Goal: Transaction & Acquisition: Purchase product/service

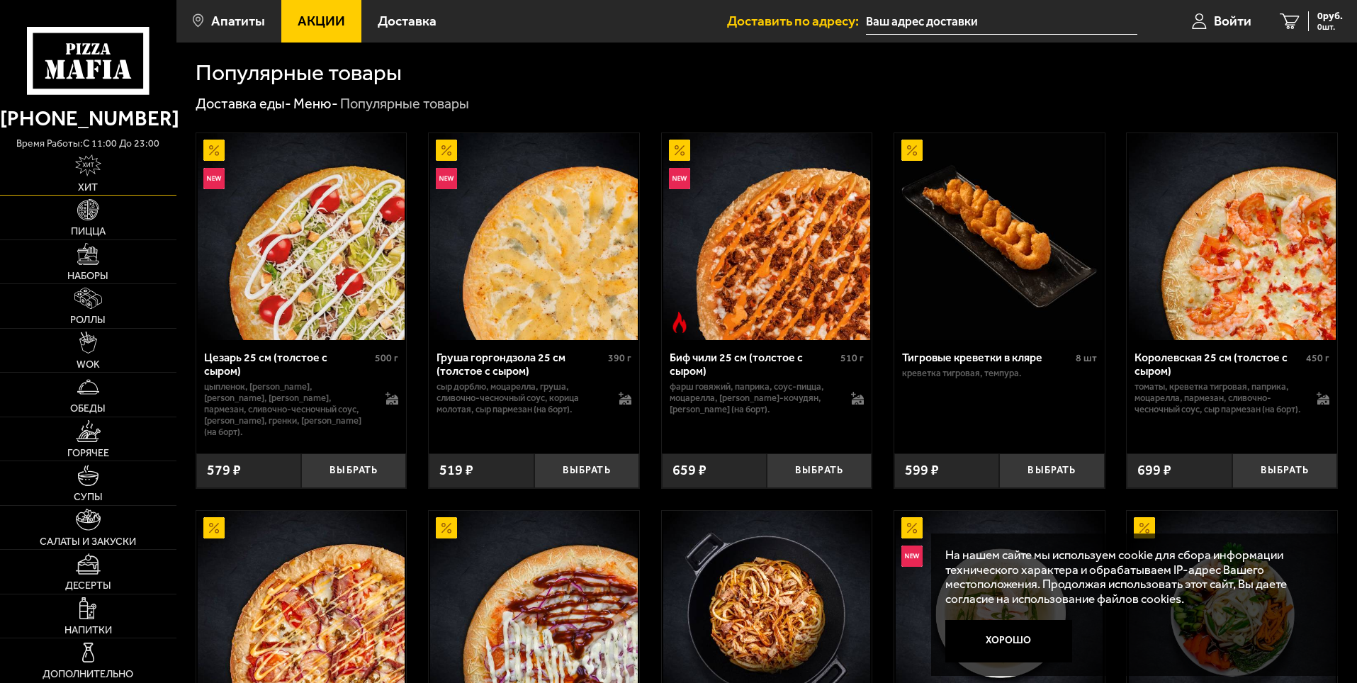
click at [82, 182] on span "Хит" at bounding box center [88, 187] width 20 height 10
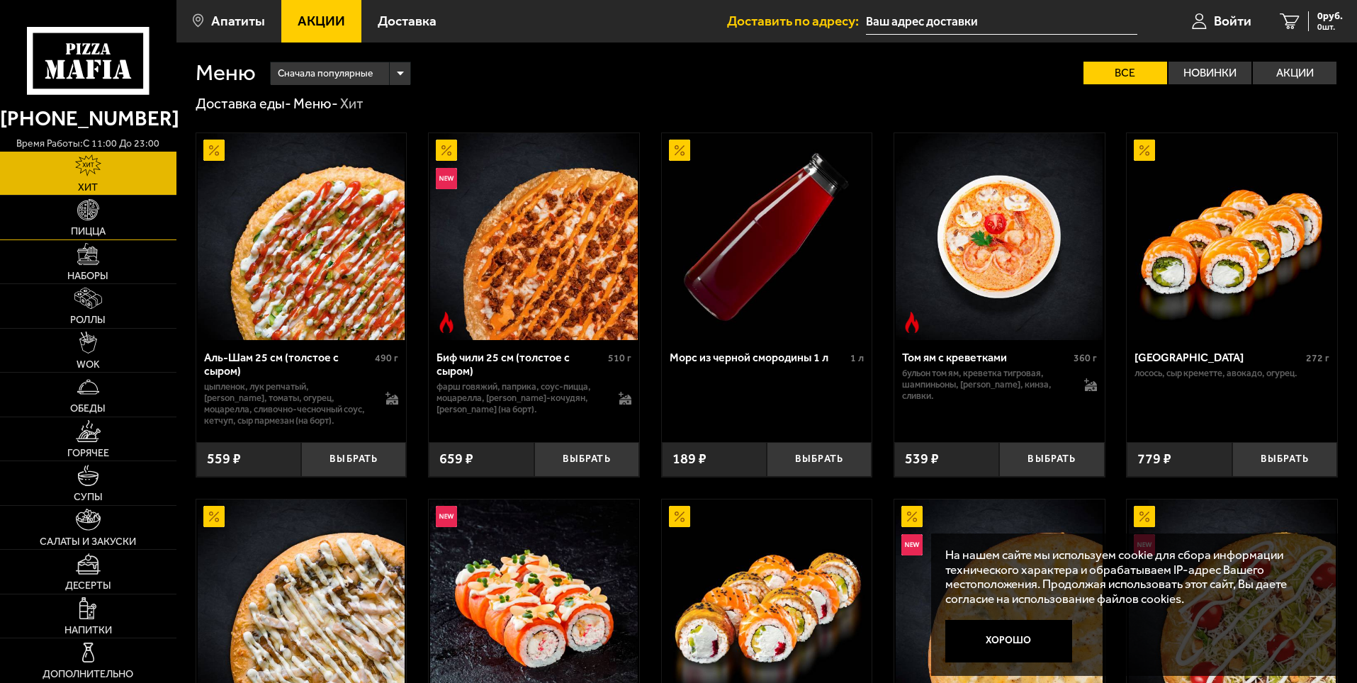
click at [89, 239] on link "Пицца" at bounding box center [88, 218] width 176 height 44
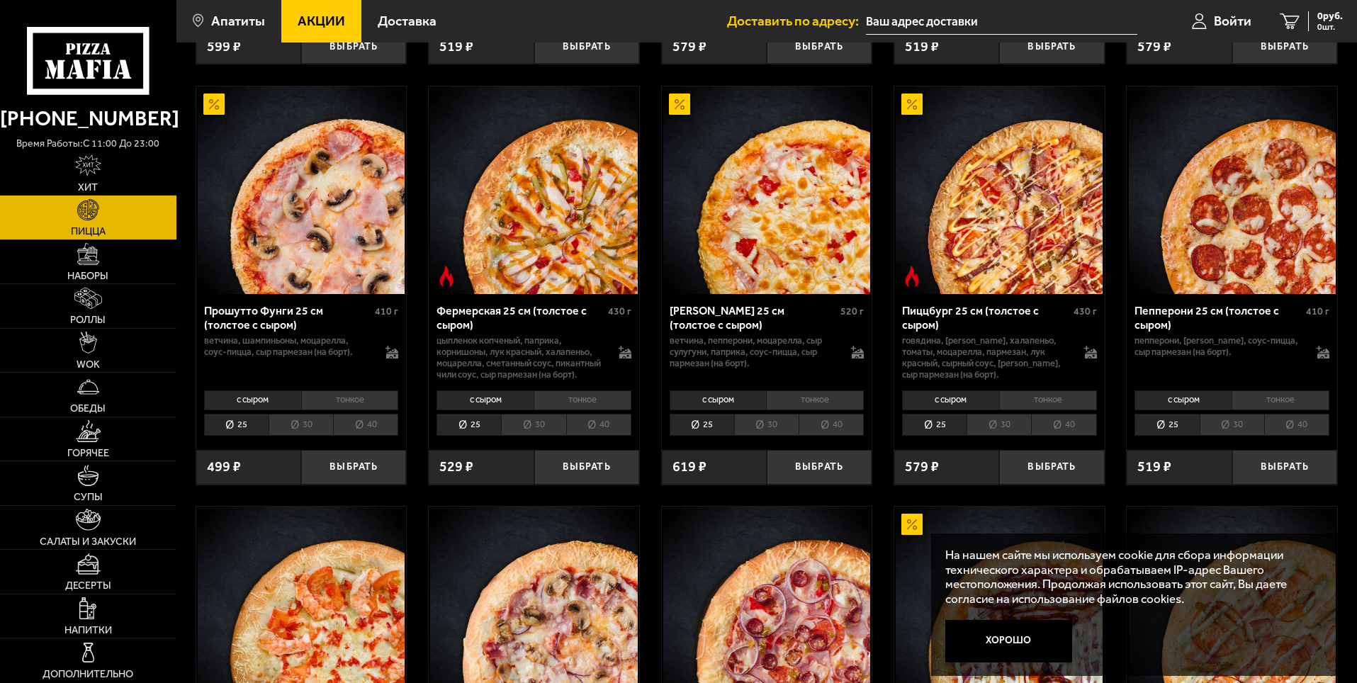
scroll to position [921, 0]
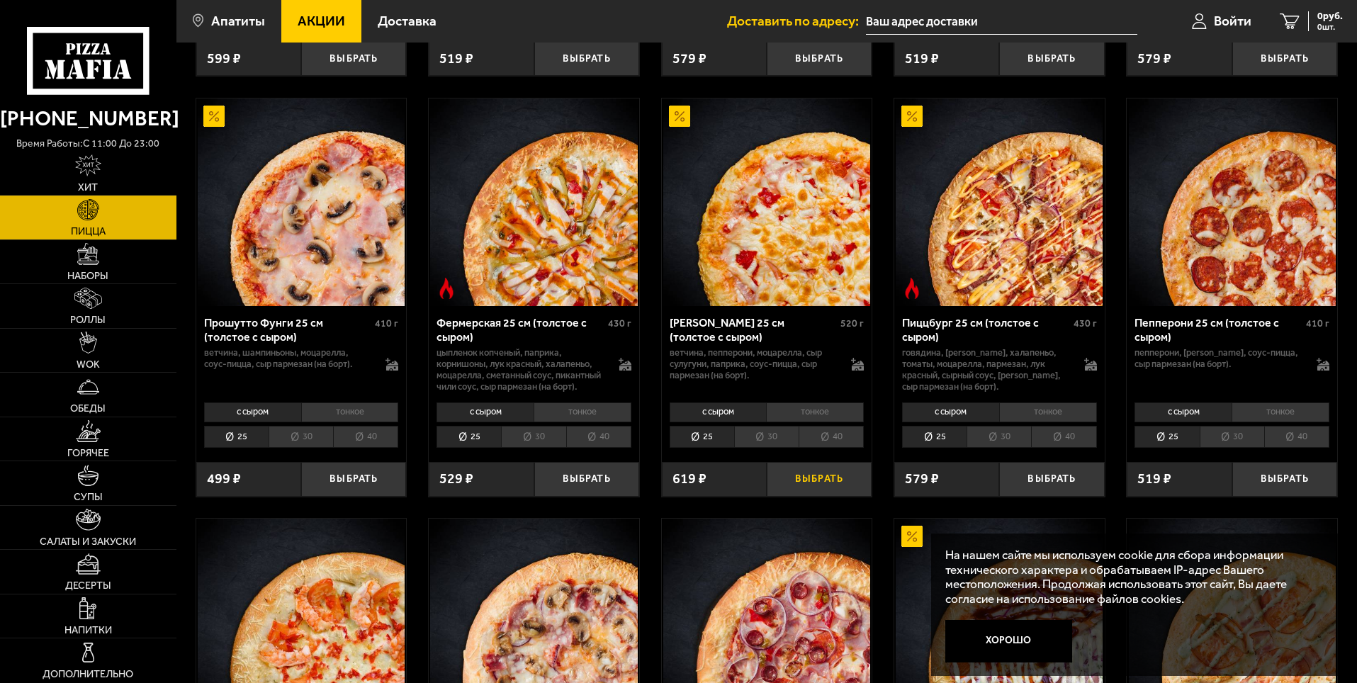
click at [814, 497] on button "Выбрать" at bounding box center [819, 479] width 105 height 35
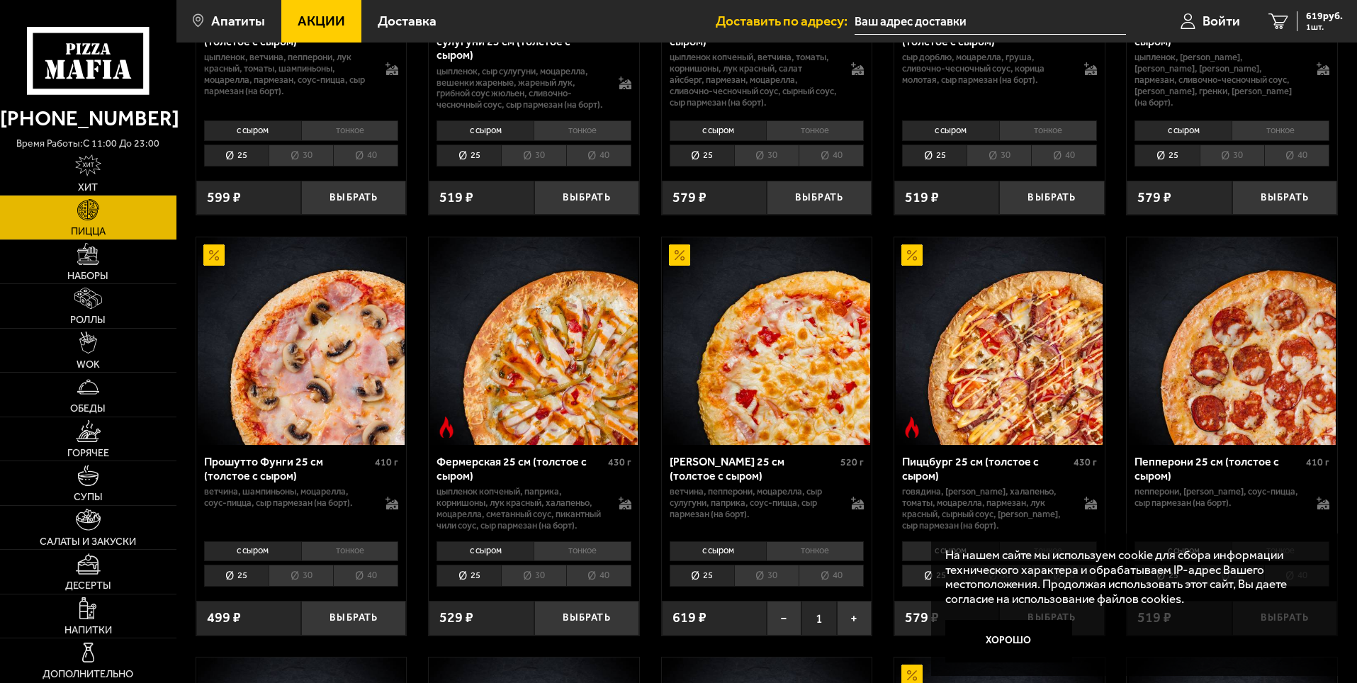
scroll to position [780, 0]
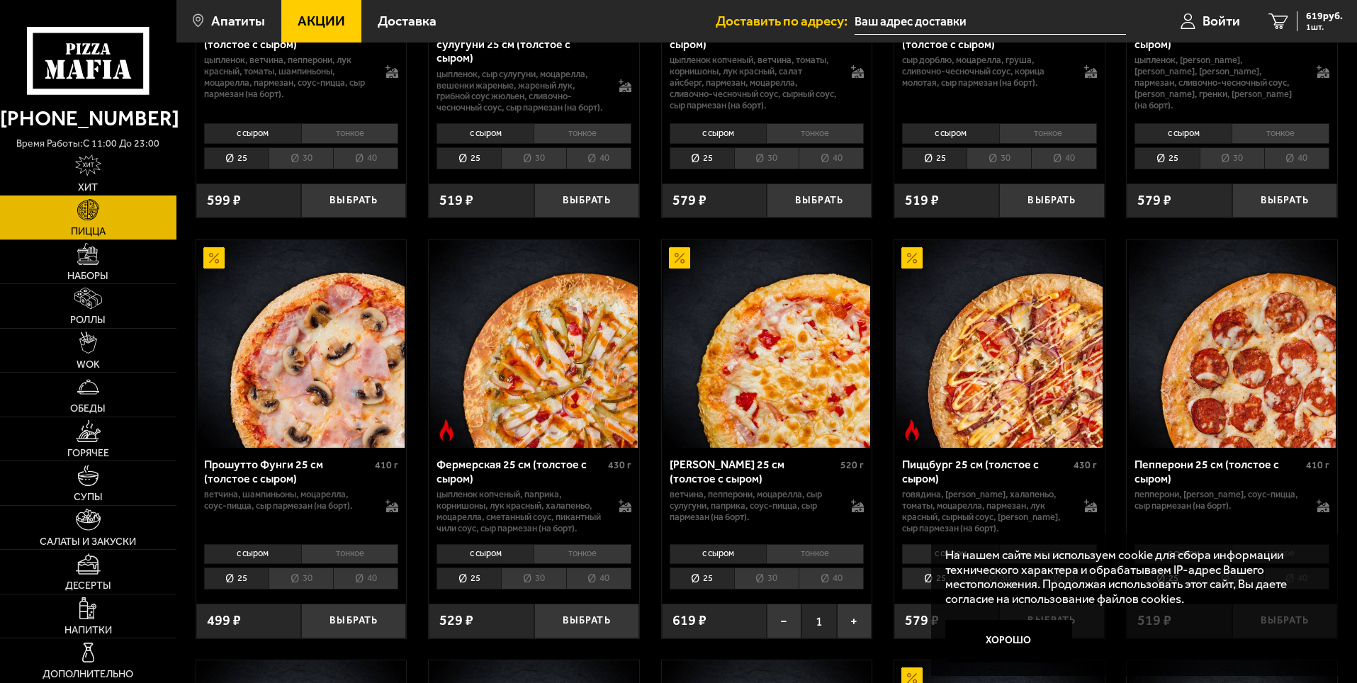
click at [972, 32] on input "text" at bounding box center [990, 22] width 271 height 26
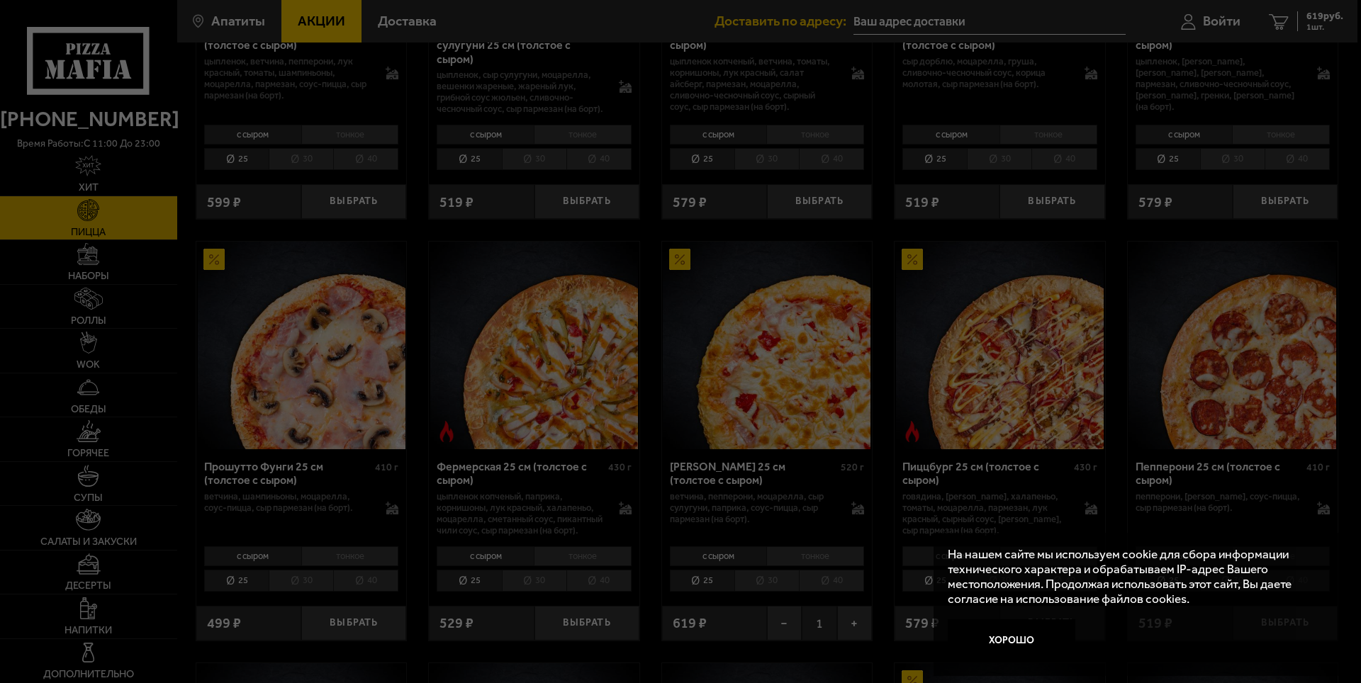
click at [960, 19] on div at bounding box center [680, 341] width 1361 height 683
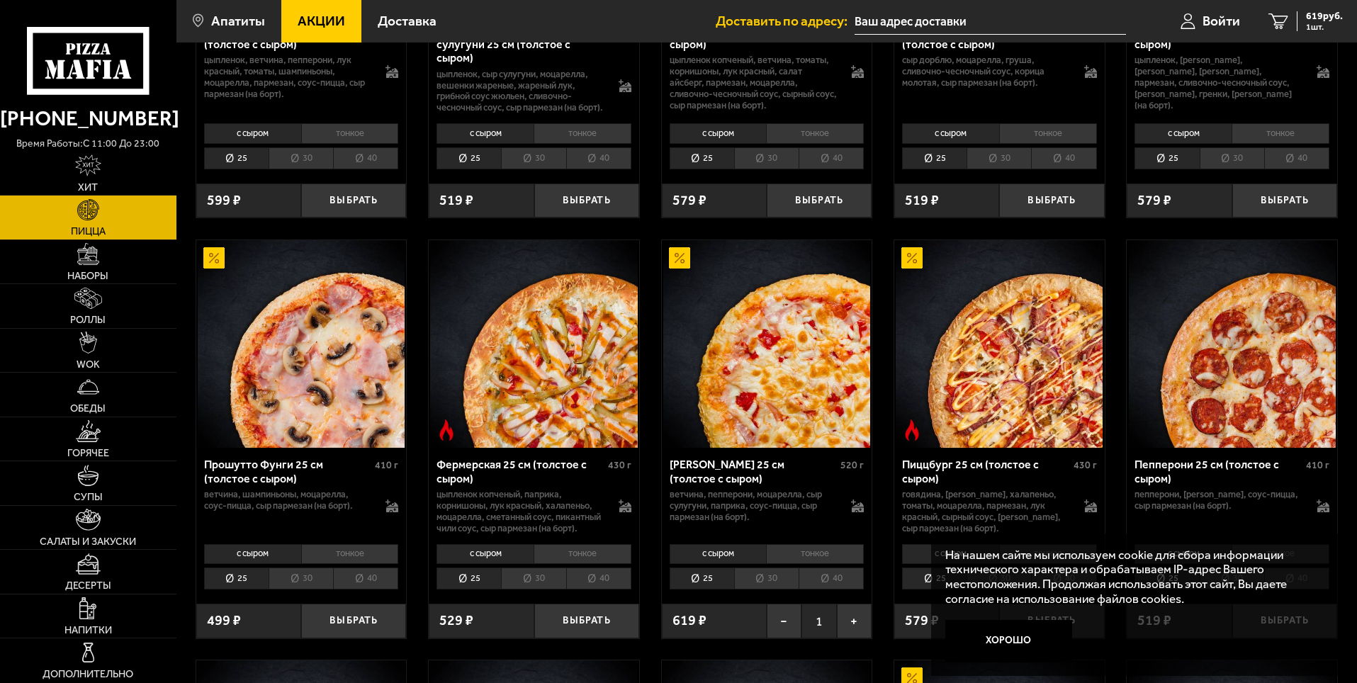
click at [960, 19] on input "text" at bounding box center [990, 22] width 271 height 26
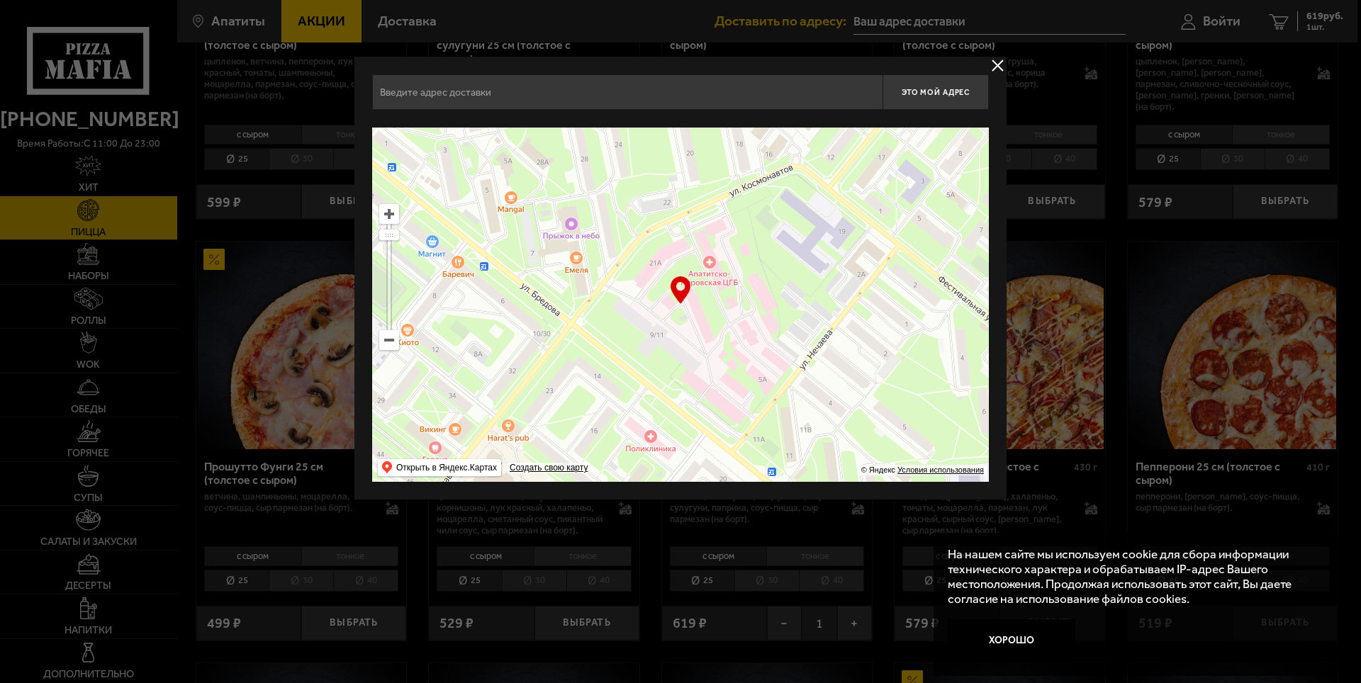
click at [690, 307] on ymaps at bounding box center [680, 305] width 617 height 354
click at [705, 86] on input "text" at bounding box center [627, 91] width 510 height 35
click at [449, 471] on ymaps "Открыть в Яндекс.Картах" at bounding box center [446, 467] width 101 height 17
click at [628, 89] on input "text" at bounding box center [627, 91] width 510 height 35
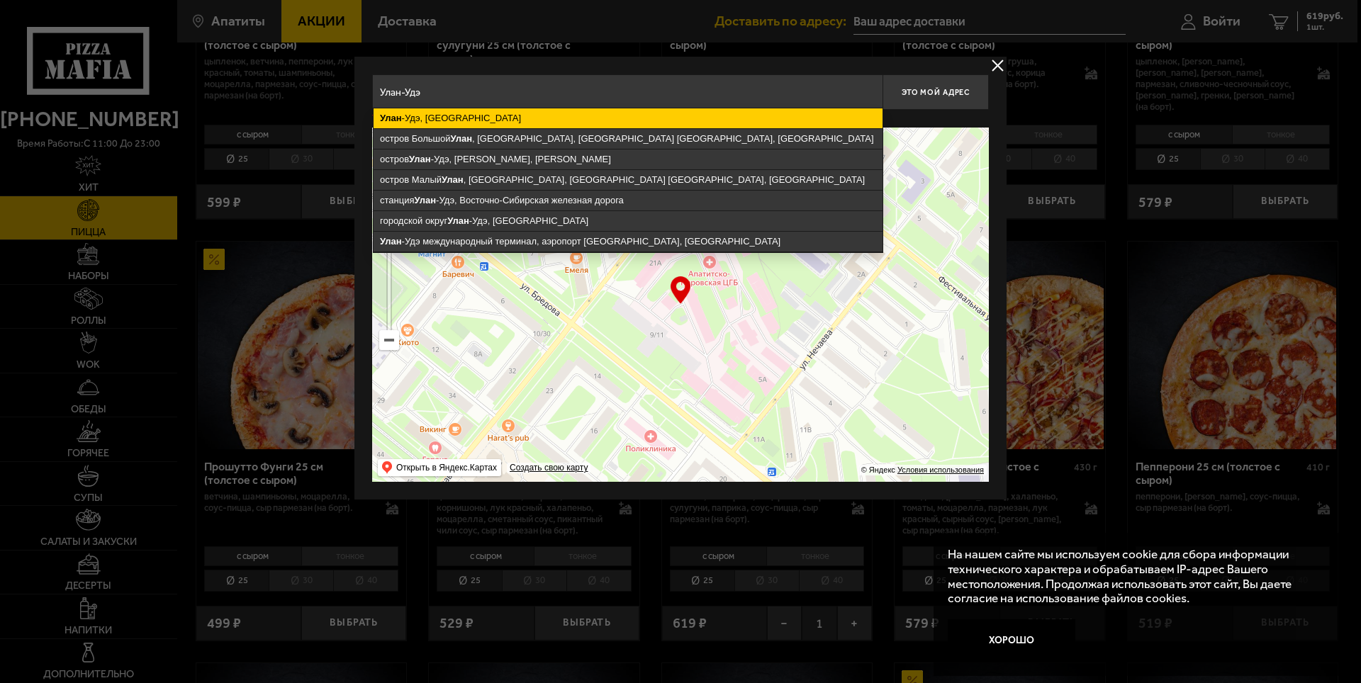
click at [577, 113] on ymaps "[GEOGRAPHIC_DATA], [GEOGRAPHIC_DATA]" at bounding box center [628, 118] width 509 height 20
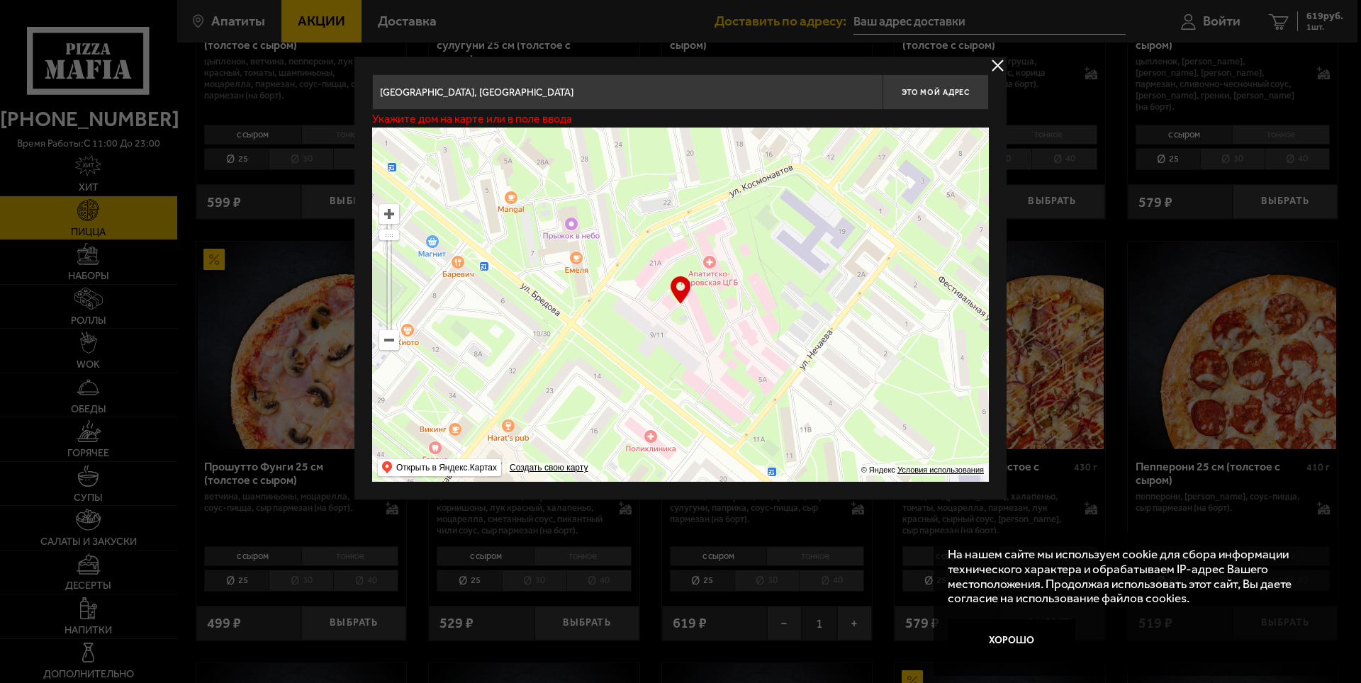
click at [580, 86] on input "[GEOGRAPHIC_DATA], [GEOGRAPHIC_DATA]" at bounding box center [627, 91] width 510 height 35
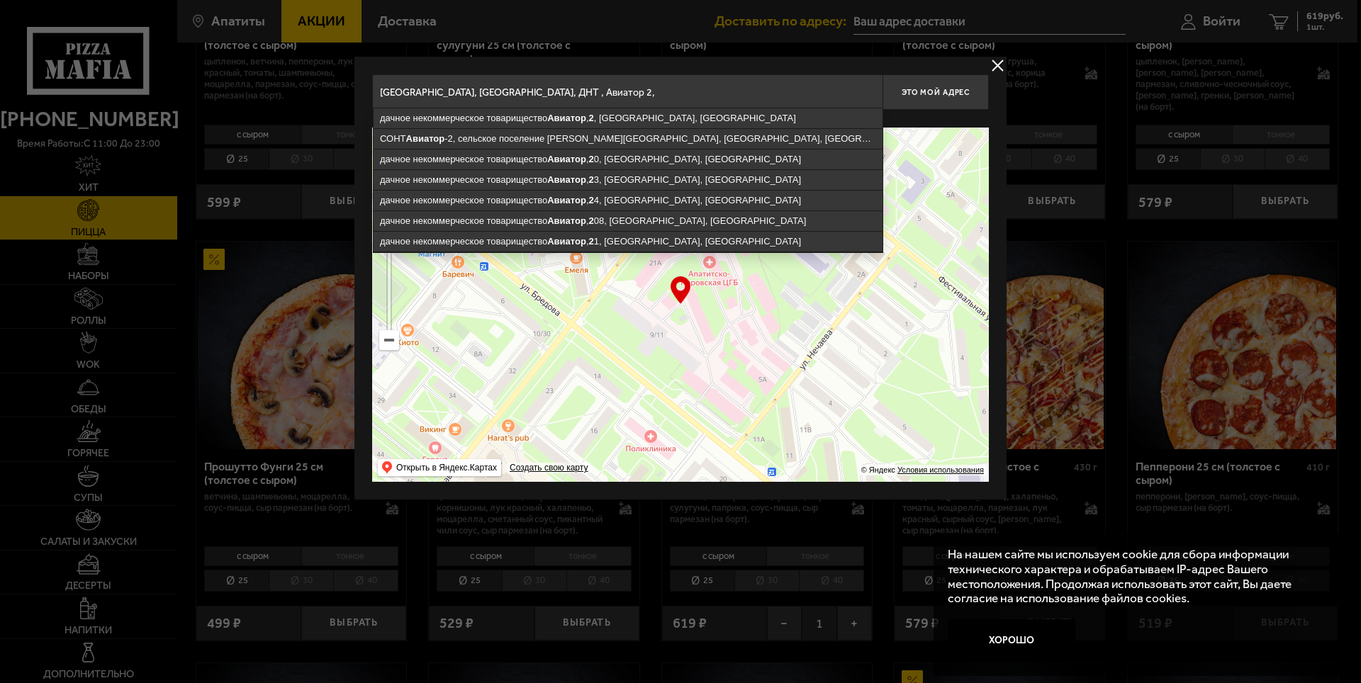
click at [673, 86] on input "[GEOGRAPHIC_DATA], [GEOGRAPHIC_DATA], ДНТ , Авиатор 2," at bounding box center [627, 91] width 510 height 35
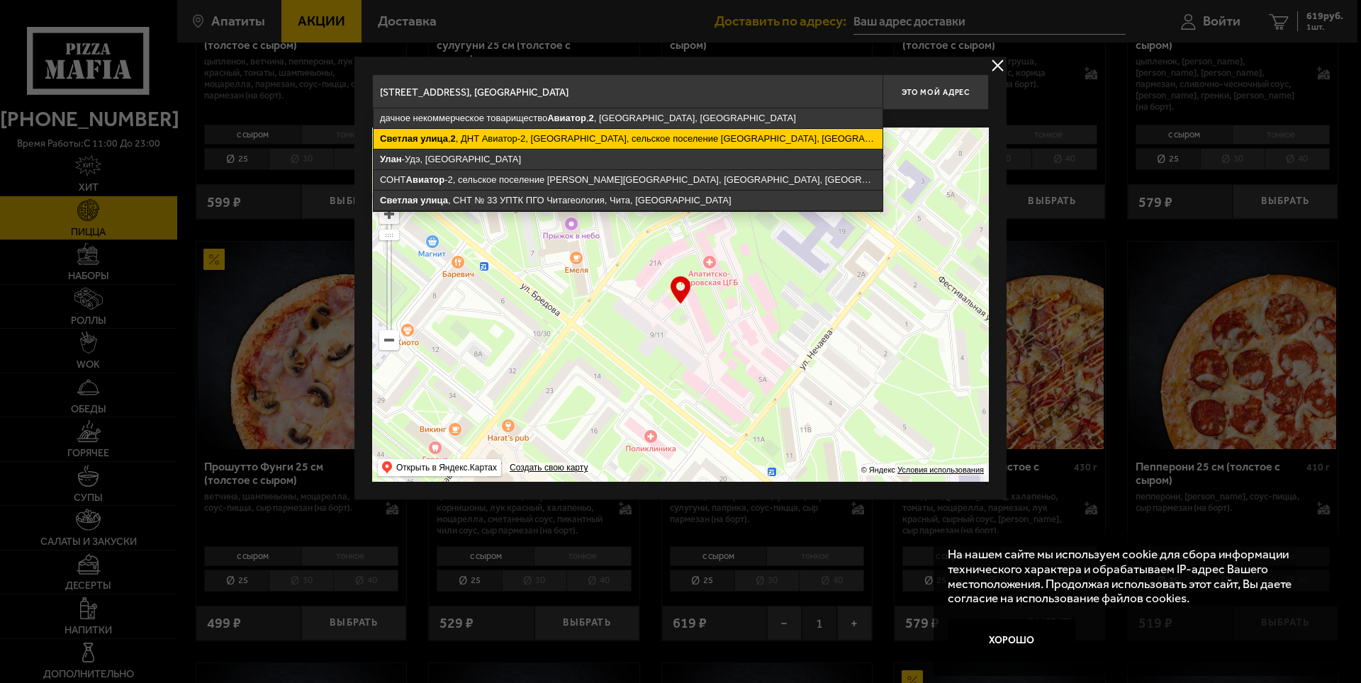
click at [775, 142] on ymaps "[STREET_ADDRESS], [GEOGRAPHIC_DATA], сельское поселение [GEOGRAPHIC_DATA], [GEO…" at bounding box center [628, 139] width 509 height 20
type input "[STREET_ADDRESS], [STREET_ADDRESS]"
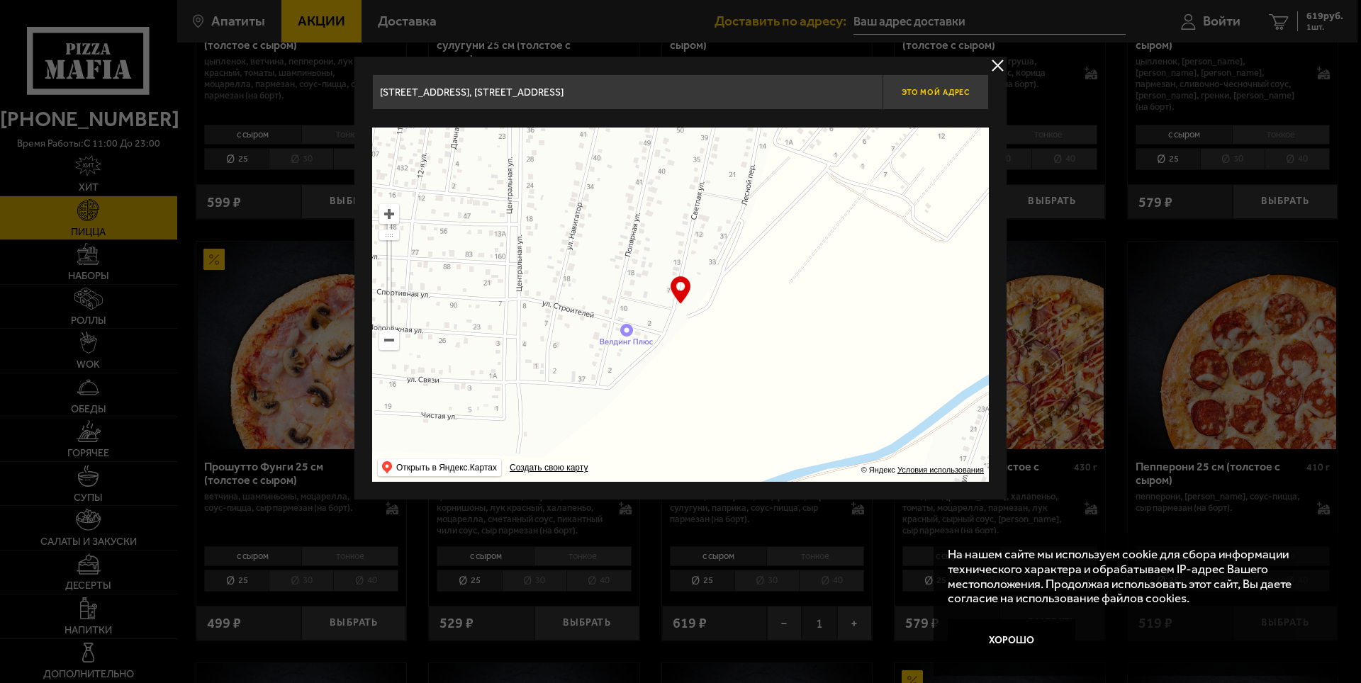
click at [929, 95] on span "Это мой адрес" at bounding box center [936, 92] width 68 height 9
click at [995, 63] on button "delivery type" at bounding box center [998, 66] width 18 height 18
